Goal: Task Accomplishment & Management: Use online tool/utility

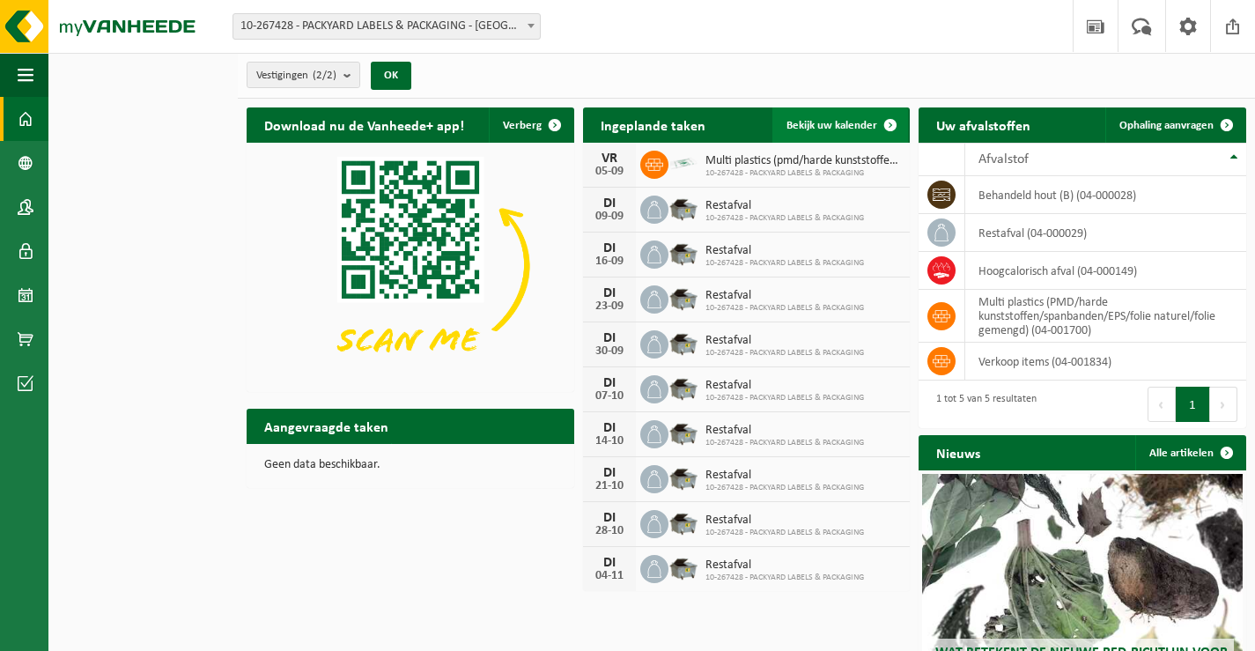
click at [834, 130] on span "Bekijk uw kalender" at bounding box center [832, 125] width 91 height 11
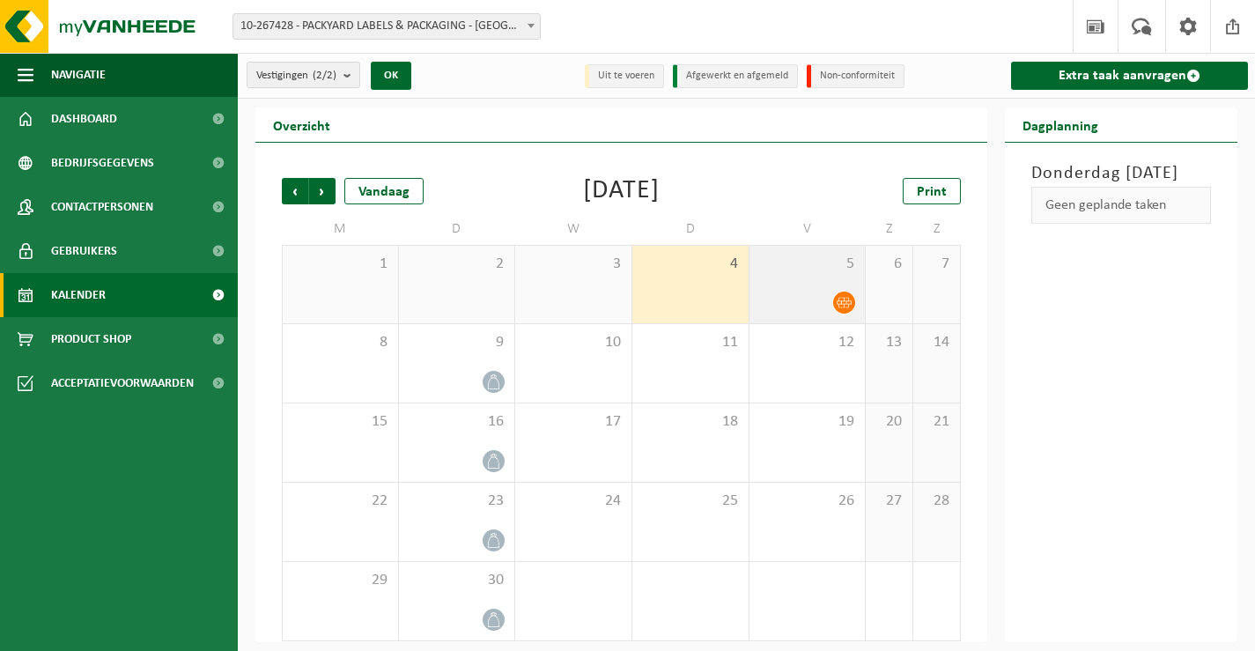
click at [838, 299] on icon at bounding box center [844, 302] width 15 height 15
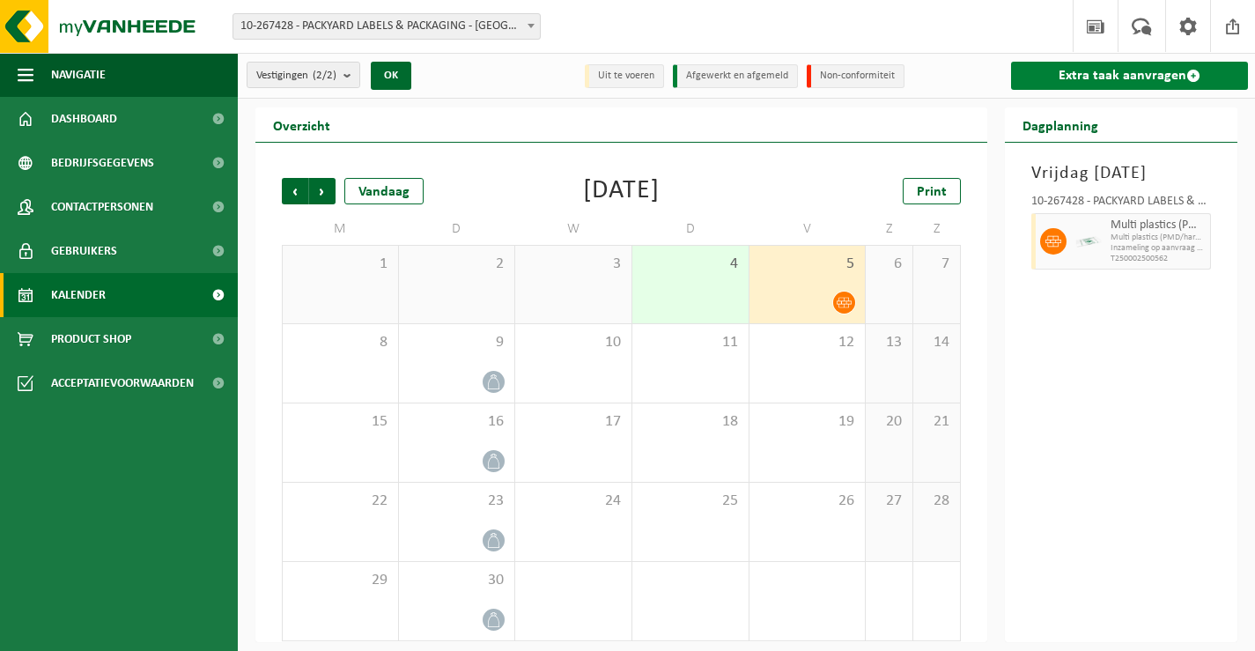
click at [1093, 76] on link "Extra taak aanvragen" at bounding box center [1129, 76] width 237 height 28
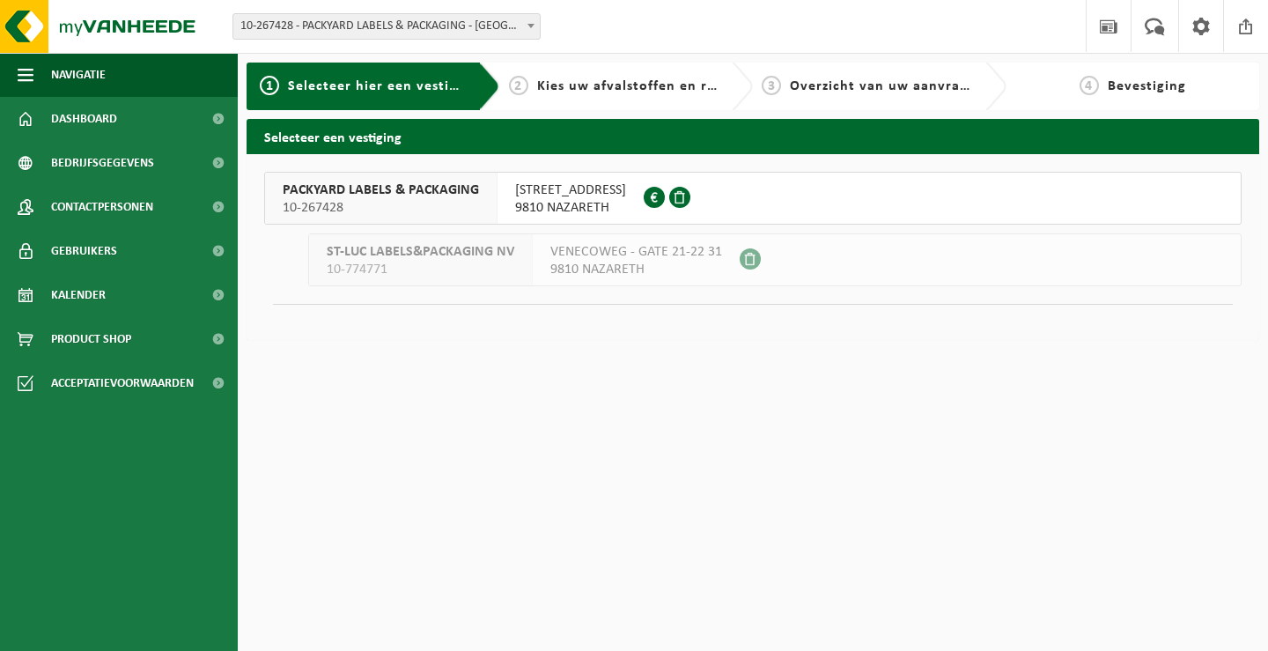
click at [542, 190] on span "VENECOWEG 24" at bounding box center [570, 190] width 111 height 18
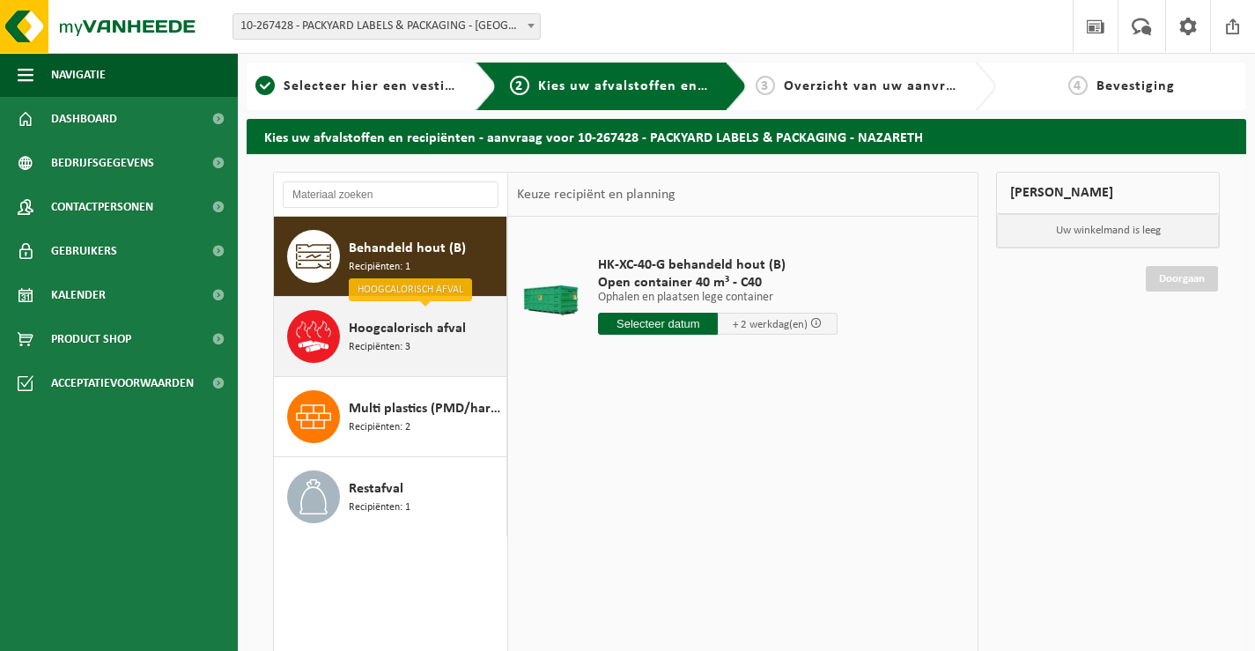
click at [454, 335] on span "Hoogcalorisch afval" at bounding box center [407, 328] width 117 height 21
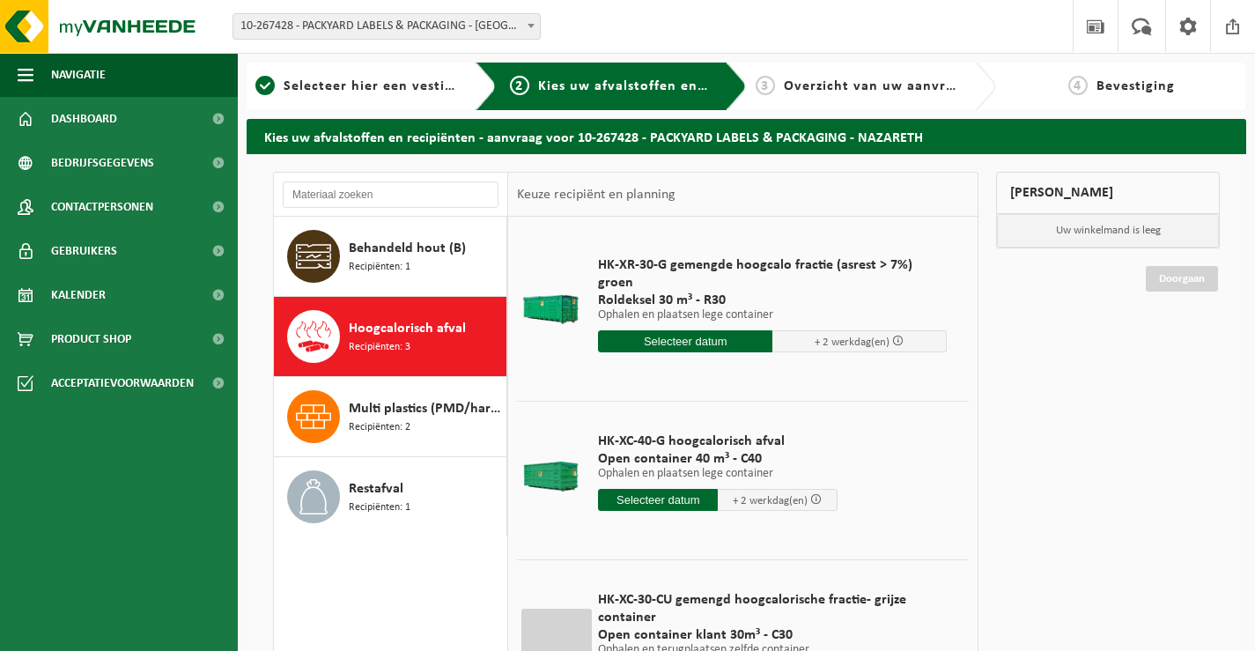
click at [685, 489] on input "text" at bounding box center [658, 500] width 120 height 22
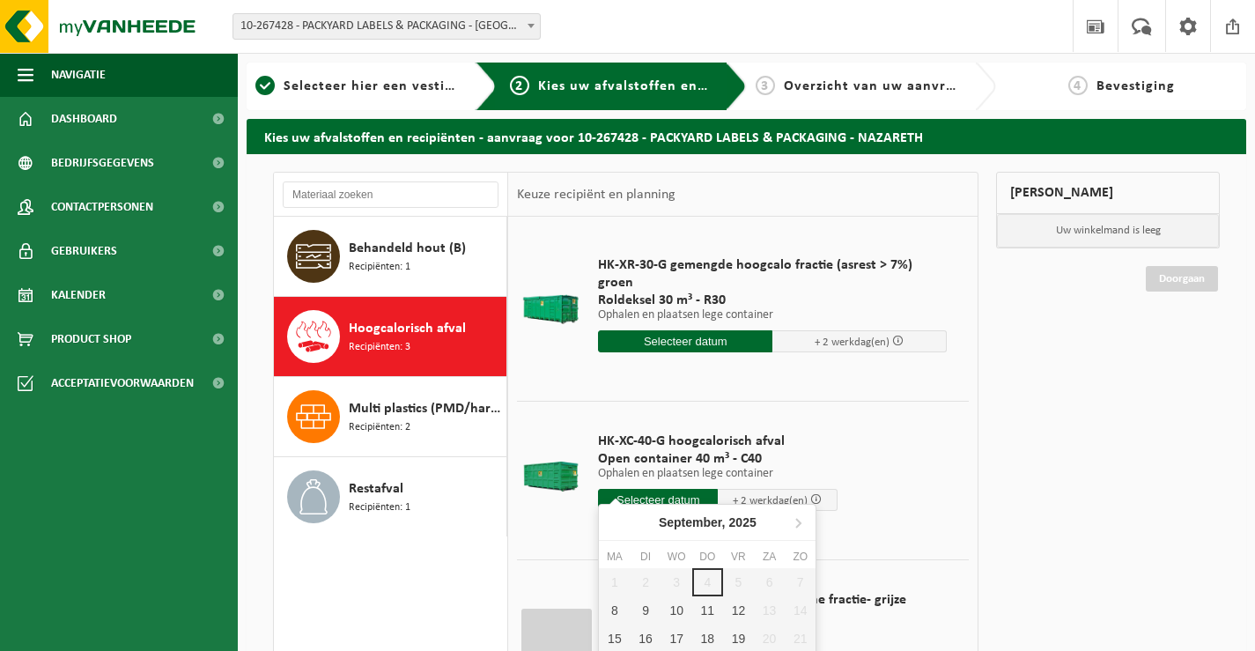
scroll to position [117, 0]
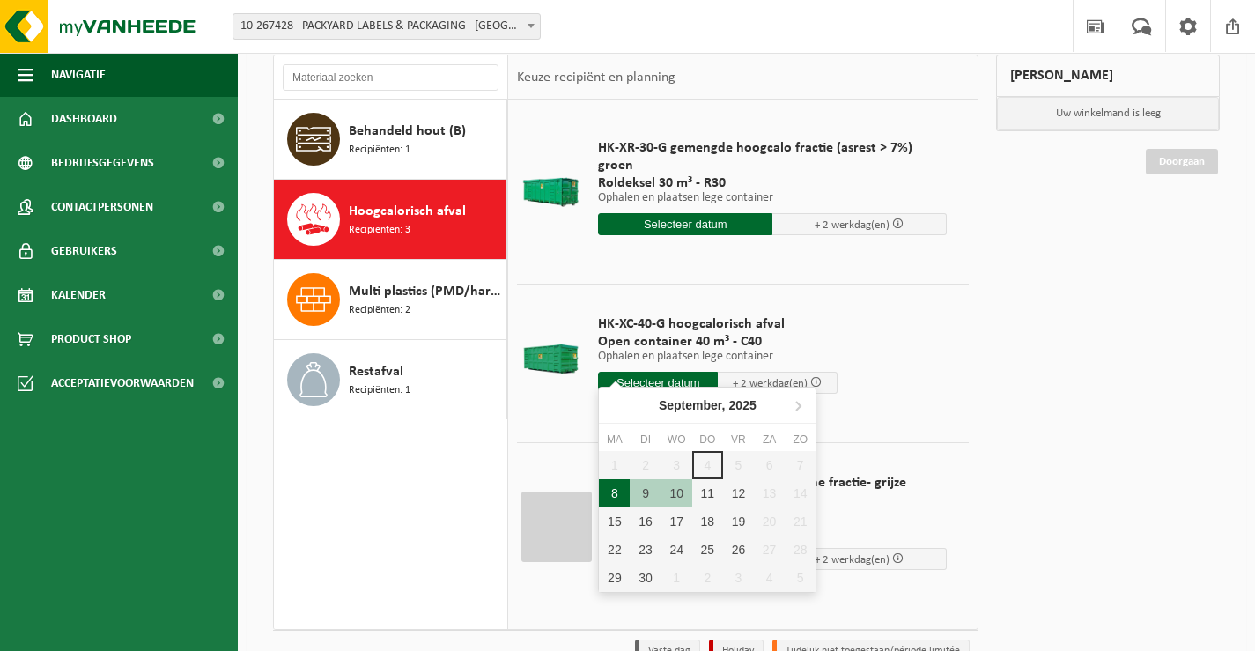
click at [607, 491] on div "8" at bounding box center [614, 493] width 31 height 28
type input "Van 2025-09-08"
type input "2025-09-08"
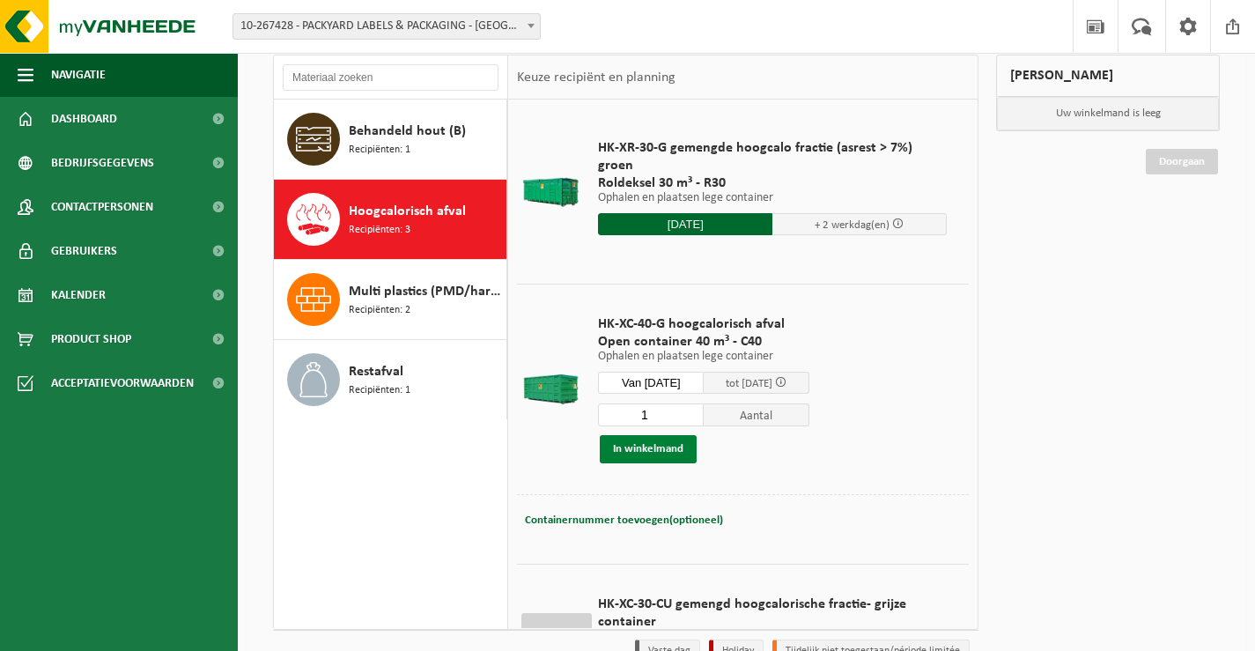
click at [666, 454] on button "In winkelmand" at bounding box center [648, 449] width 97 height 28
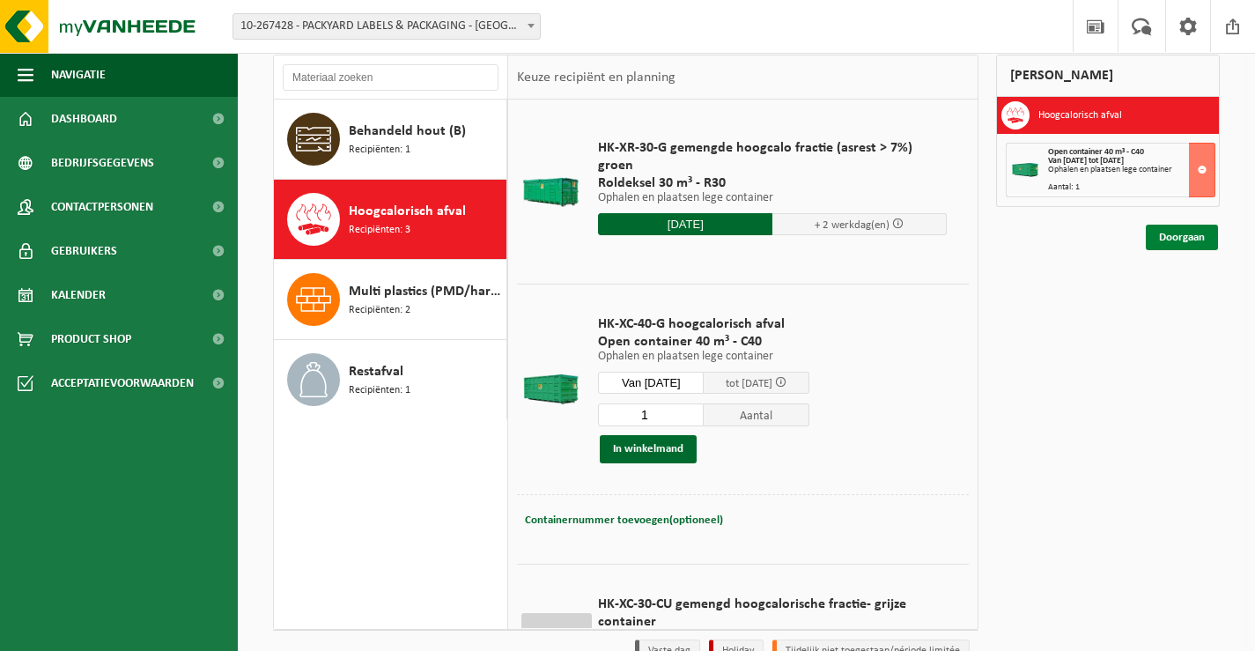
click at [1146, 240] on link "Doorgaan" at bounding box center [1182, 238] width 72 height 26
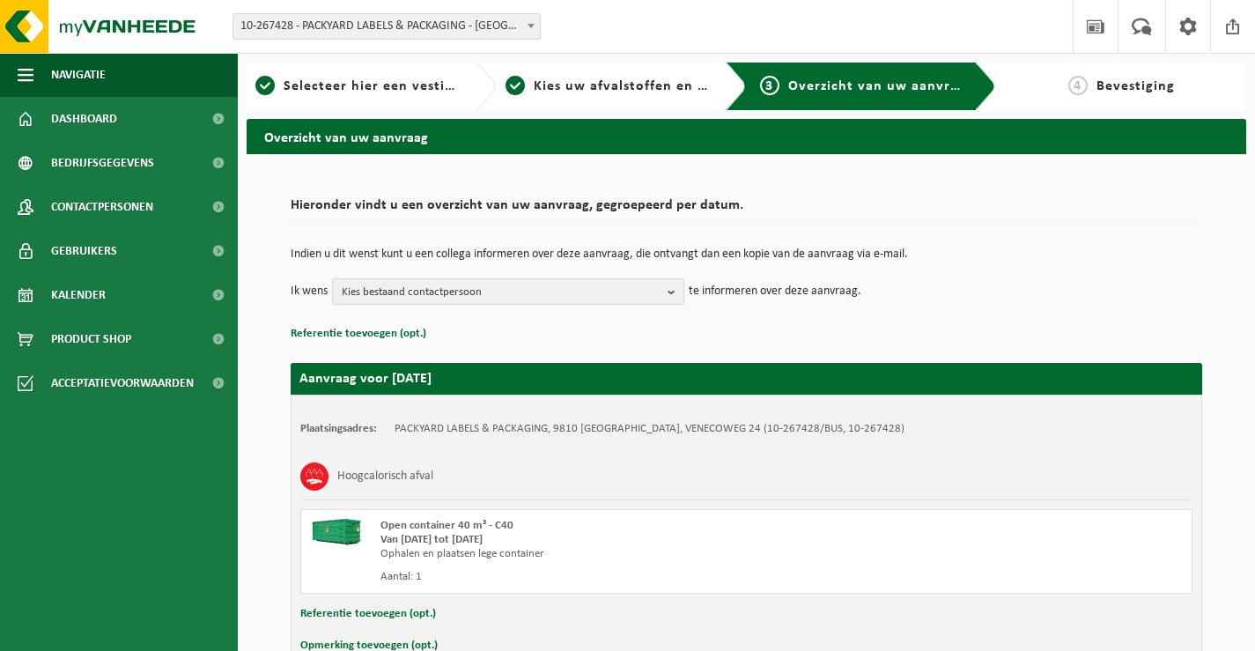
click at [395, 297] on span "Kies bestaand contactpersoon" at bounding box center [501, 292] width 319 height 26
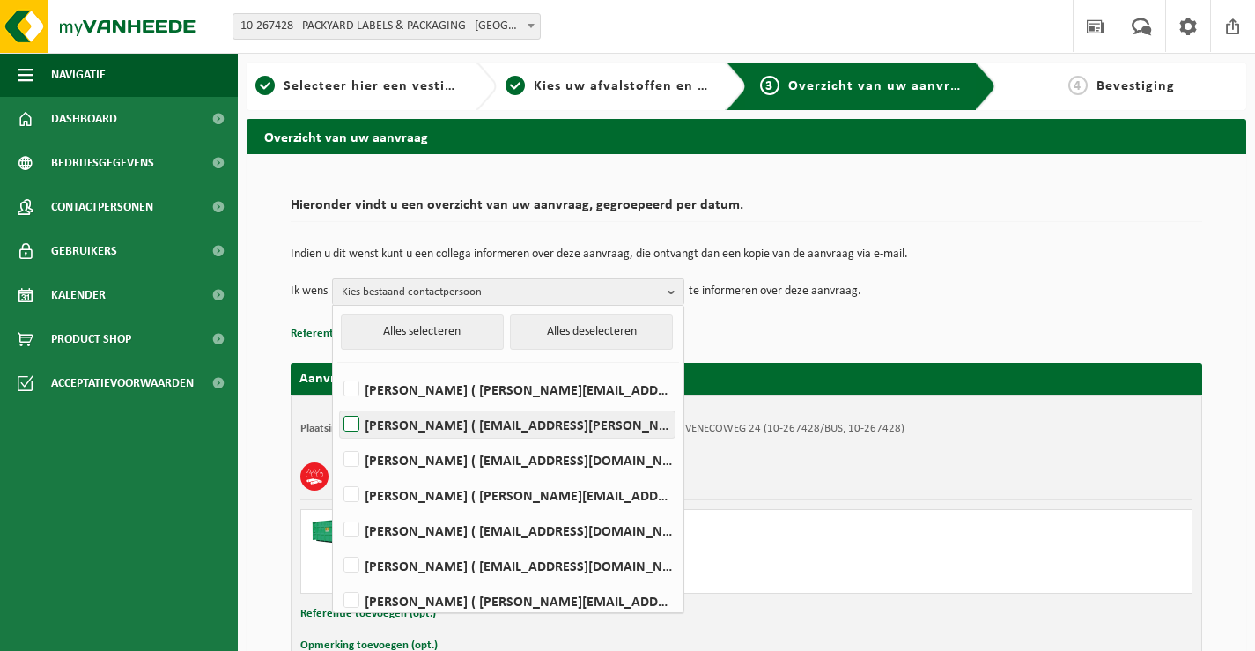
click at [391, 425] on label "[PERSON_NAME] ( [EMAIL_ADDRESS][PERSON_NAME][DOMAIN_NAME] )" at bounding box center [507, 424] width 335 height 26
click at [337, 403] on input "[PERSON_NAME] ( [EMAIL_ADDRESS][PERSON_NAME][DOMAIN_NAME] )" at bounding box center [336, 402] width 1 height 1
checkbox input "true"
click at [787, 331] on p "Referentie toevoegen (opt.)" at bounding box center [747, 333] width 912 height 23
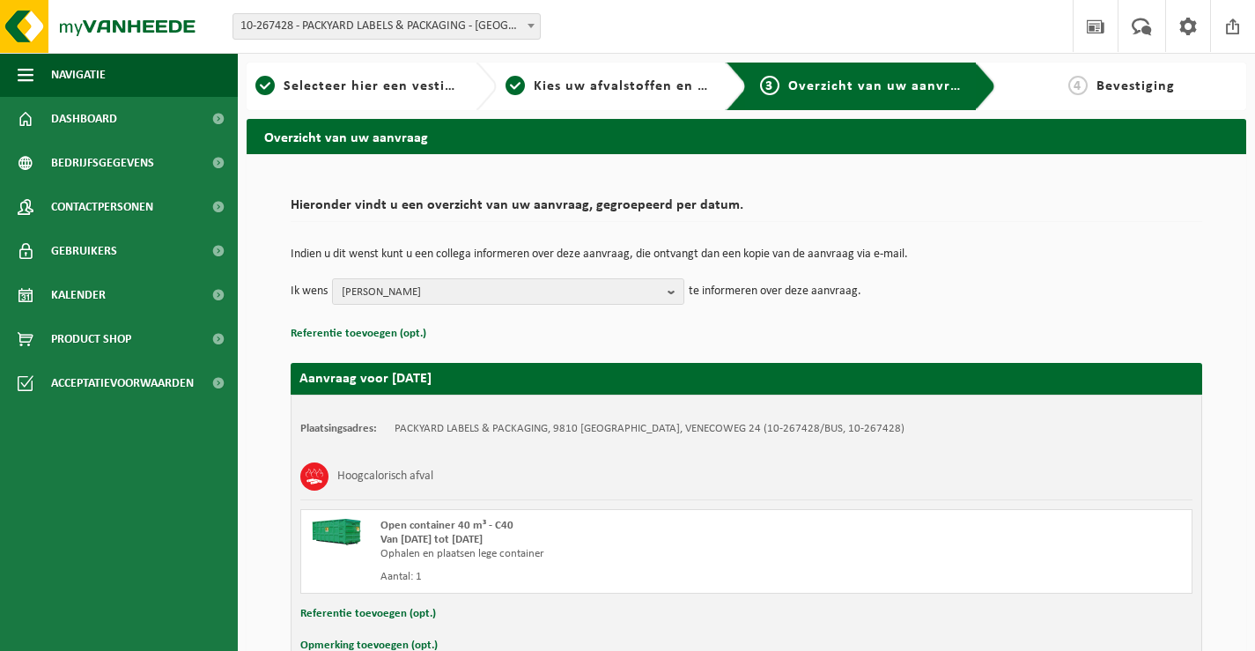
scroll to position [105, 0]
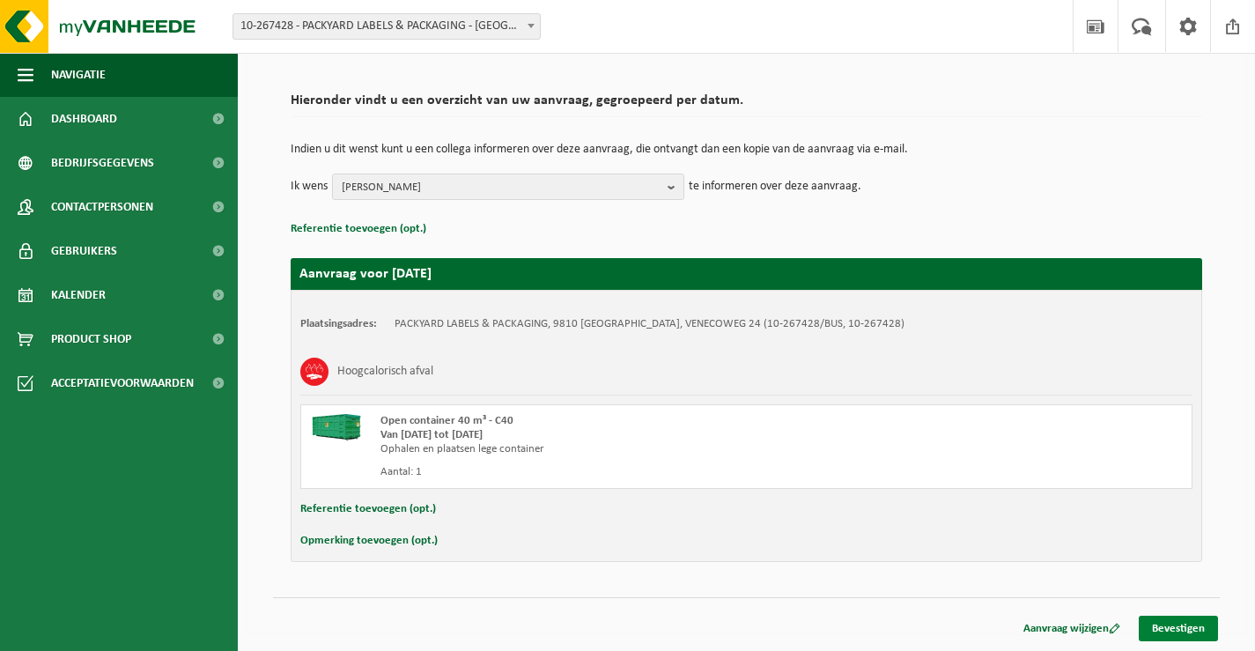
click at [1175, 634] on link "Bevestigen" at bounding box center [1178, 629] width 79 height 26
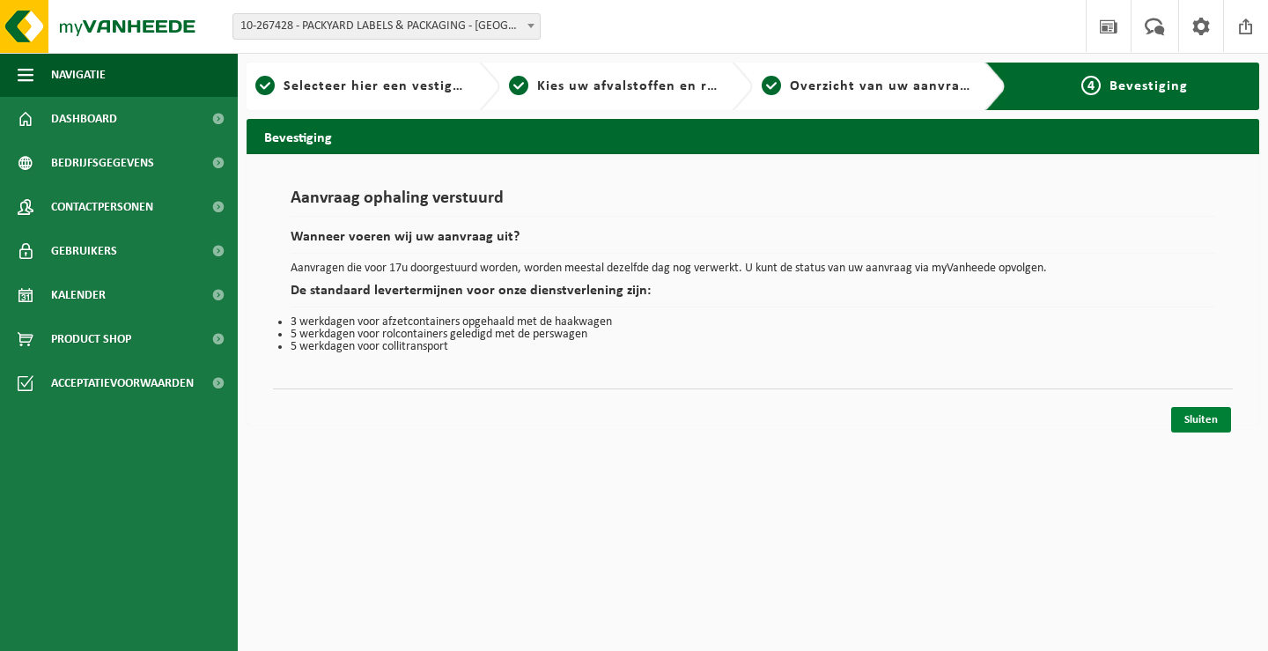
click at [1181, 418] on link "Sluiten" at bounding box center [1201, 420] width 60 height 26
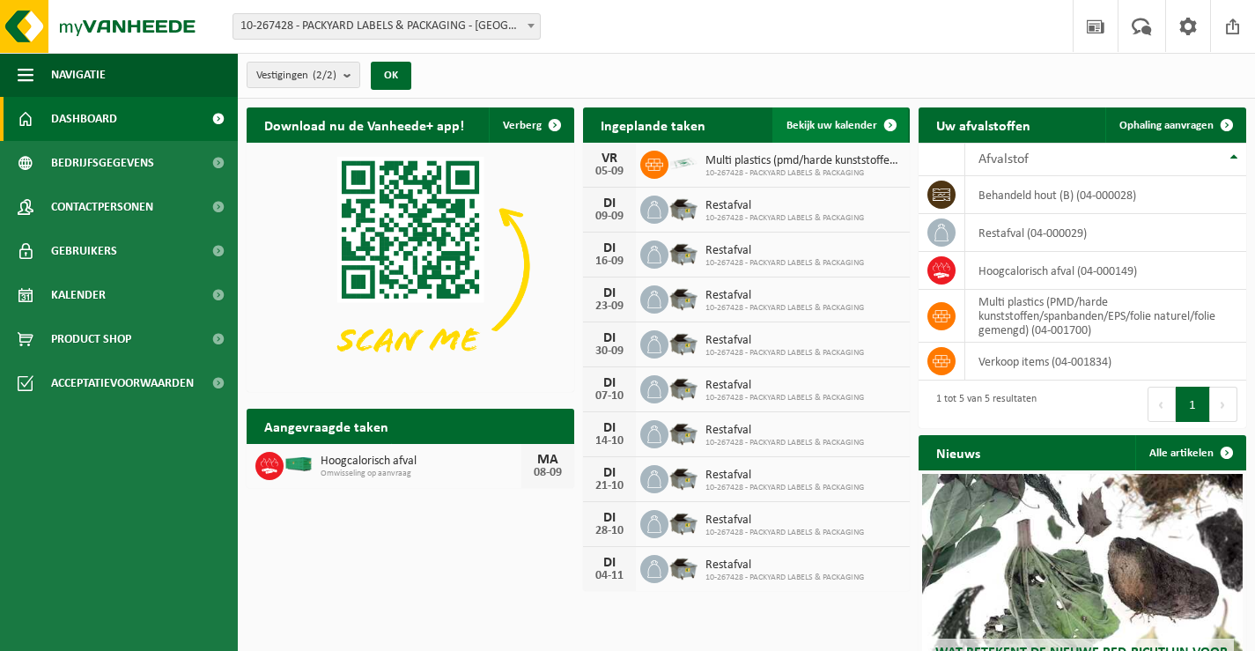
click at [845, 128] on span "Bekijk uw kalender" at bounding box center [832, 125] width 91 height 11
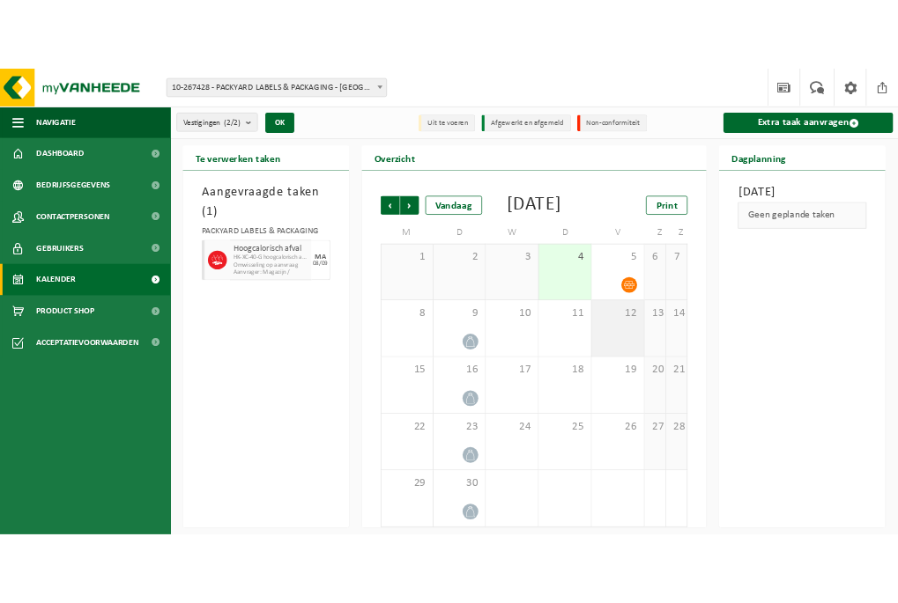
scroll to position [33, 0]
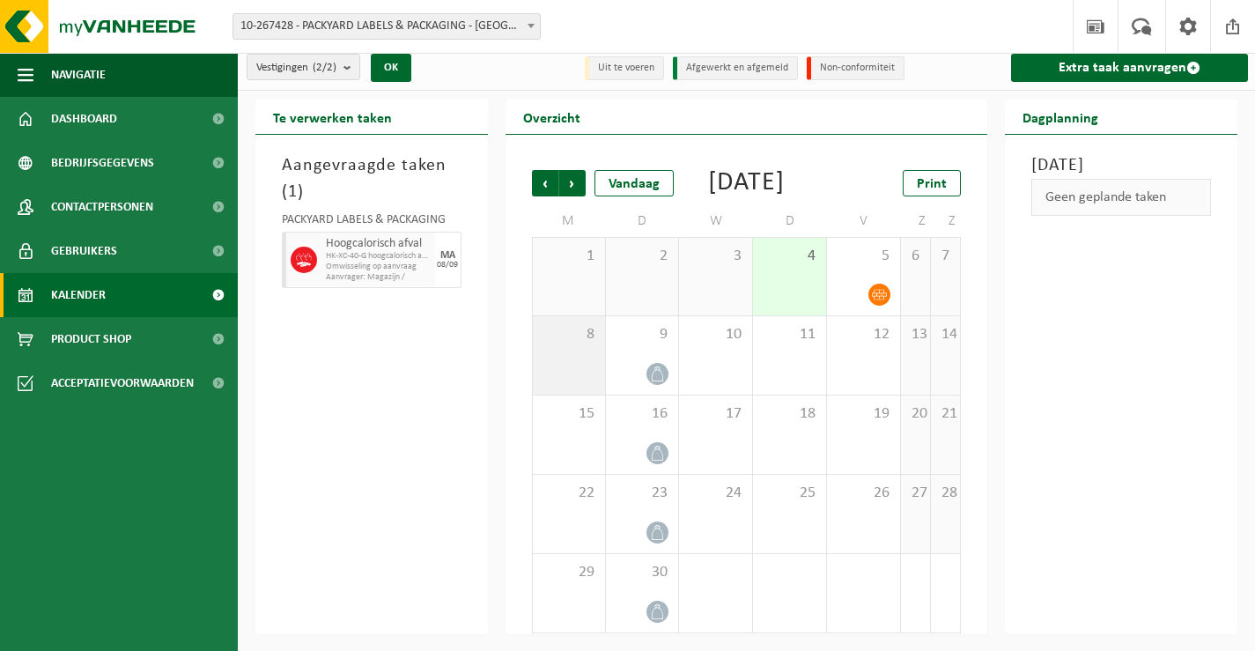
click at [576, 344] on span "8" at bounding box center [569, 334] width 55 height 19
